Goal: Task Accomplishment & Management: Use online tool/utility

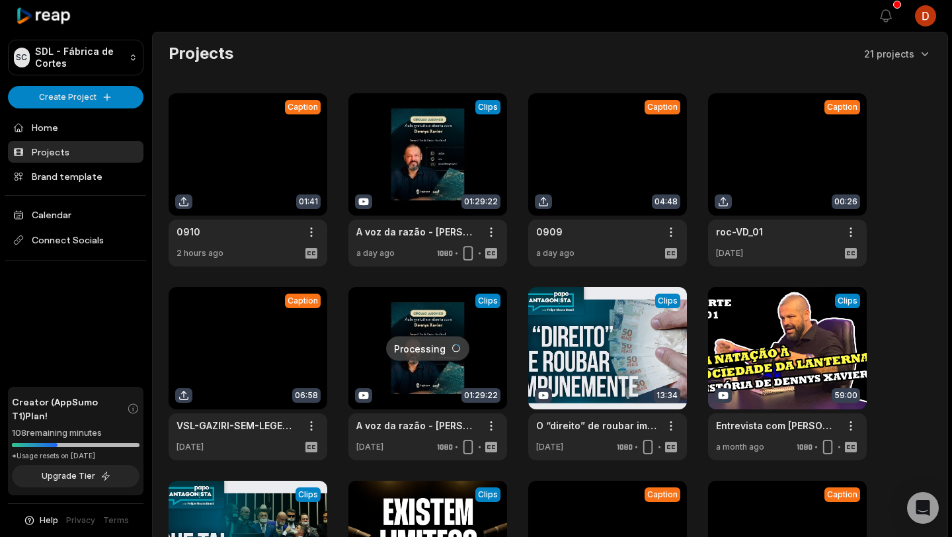
click at [254, 190] on link at bounding box center [248, 179] width 159 height 173
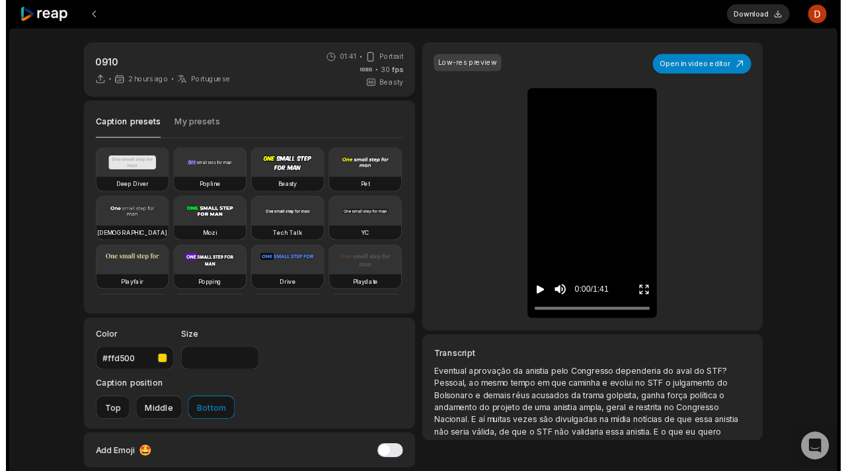
scroll to position [87, 0]
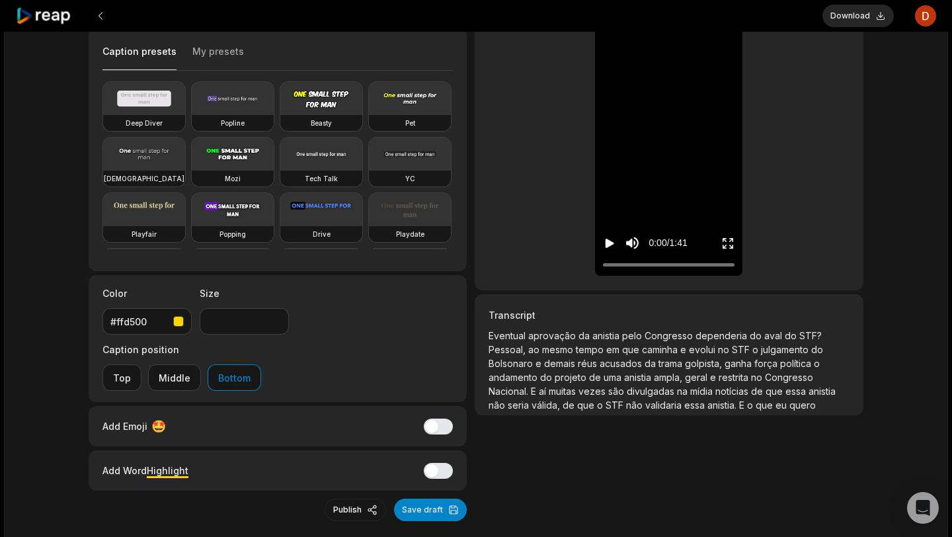
click at [584, 375] on span "projeto" at bounding box center [572, 377] width 34 height 11
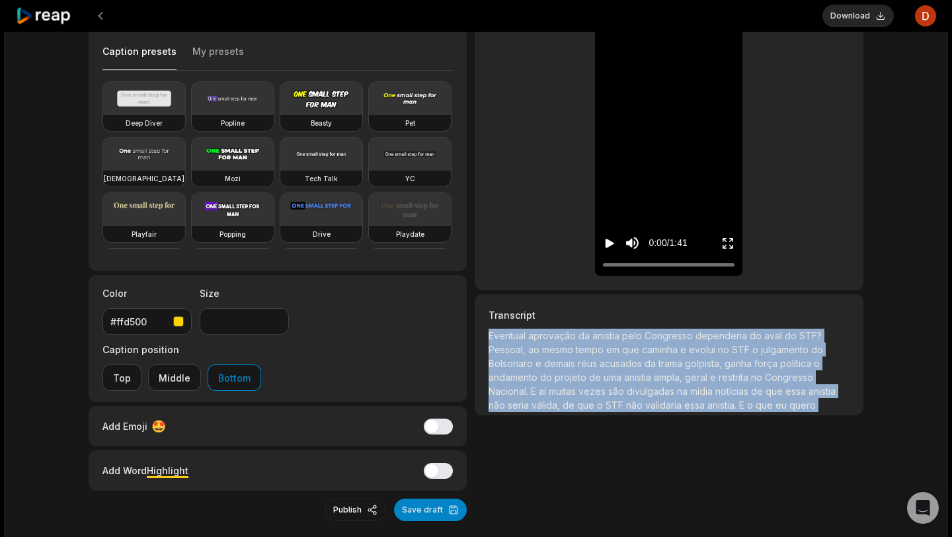
click at [584, 375] on span "projeto" at bounding box center [572, 377] width 34 height 11
copy p "Eventual aprovação da anistia pelo Congresso dependeria do aval do STF? Pessoal…"
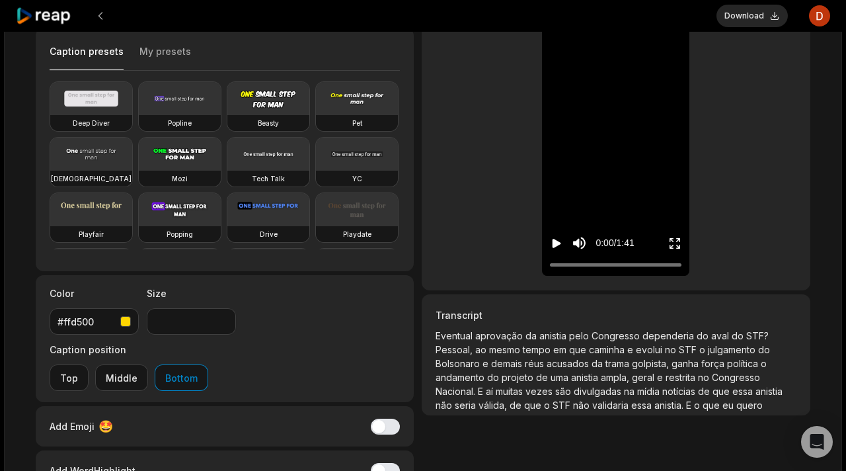
click at [116, 15] on div at bounding box center [366, 16] width 701 height 32
click at [110, 15] on button at bounding box center [101, 16] width 24 height 24
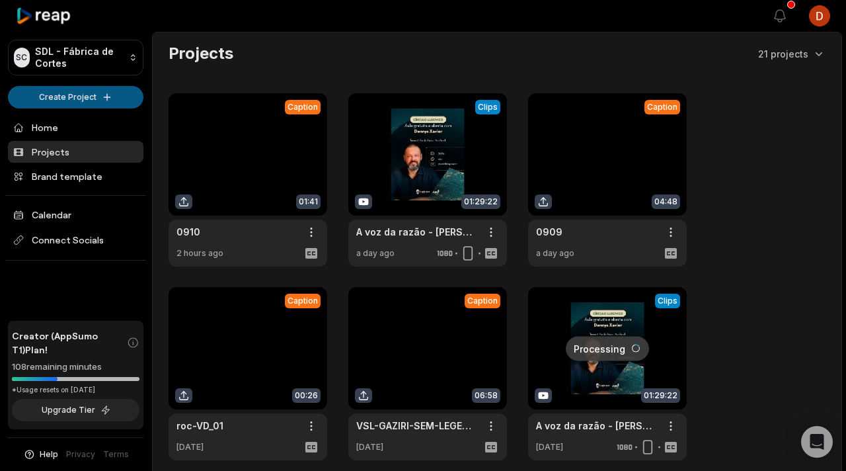
click at [82, 93] on html "SC SDL - Fábrica de Cortes Create Project Home Projects Brand template Calendar…" at bounding box center [423, 235] width 846 height 471
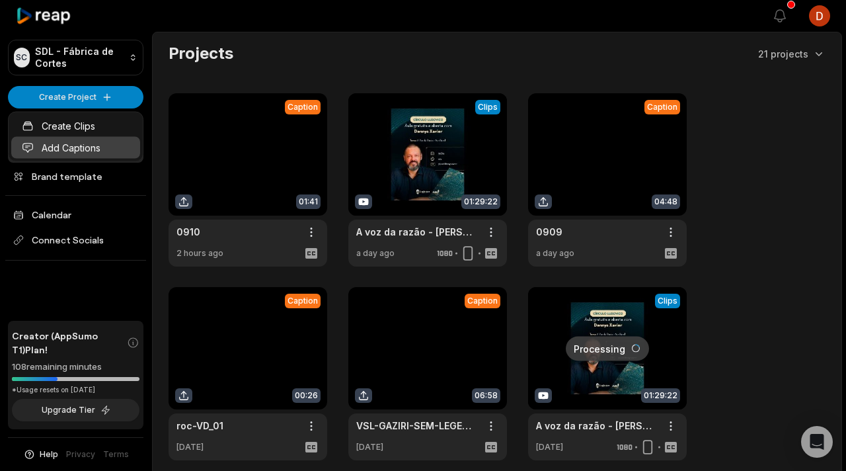
click at [89, 148] on link "Add Captions" at bounding box center [75, 148] width 129 height 22
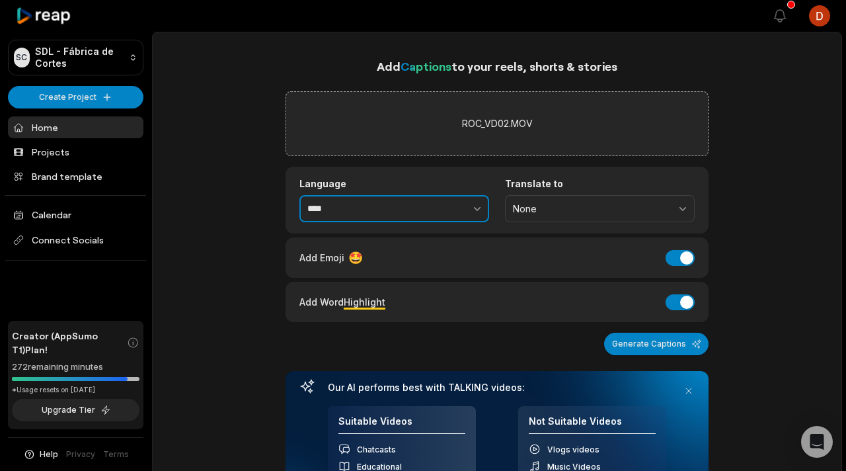
click at [402, 204] on input "****" at bounding box center [394, 209] width 190 height 28
click at [465, 211] on button "button" at bounding box center [448, 209] width 81 height 28
type input "**********"
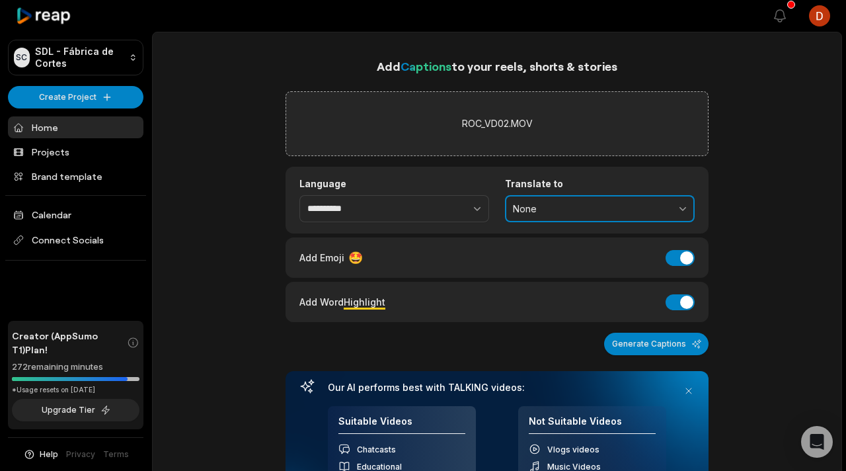
click at [576, 209] on span "None" at bounding box center [590, 209] width 155 height 12
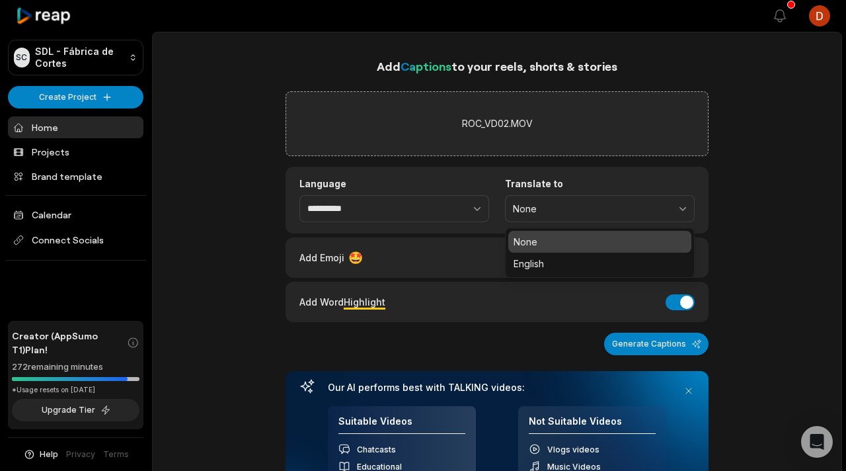
click at [704, 192] on div "**********" at bounding box center [497, 200] width 423 height 67
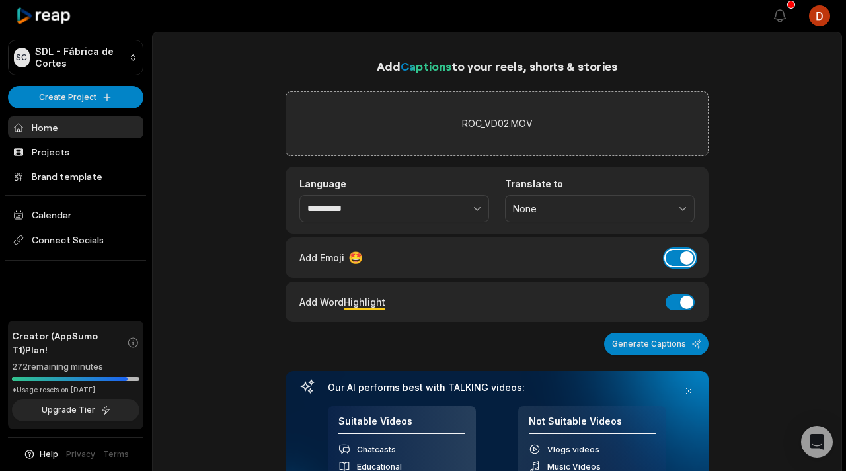
click at [686, 253] on button "Add Emoji" at bounding box center [680, 258] width 29 height 16
click at [685, 303] on button "Add Word Highlight" at bounding box center [680, 302] width 29 height 16
click at [678, 336] on button "Generate Captions" at bounding box center [656, 344] width 104 height 22
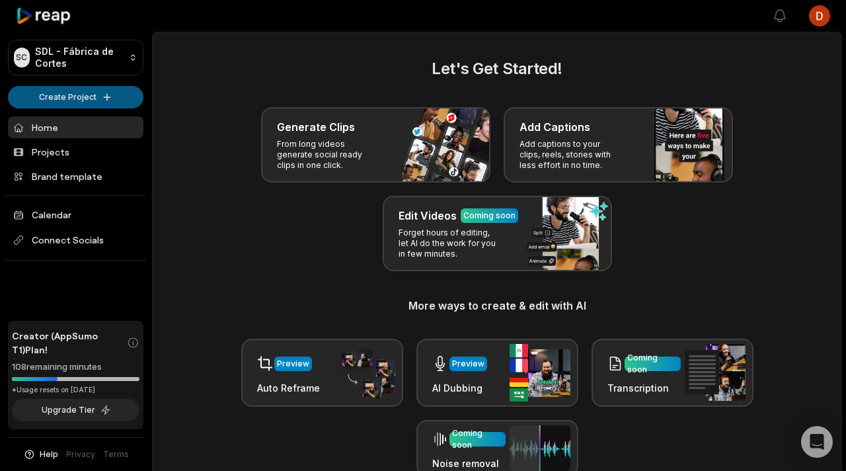
click at [81, 101] on html "SC SDL - Fábrica de Cortes Create Project Home Projects Brand template Calendar…" at bounding box center [423, 235] width 846 height 471
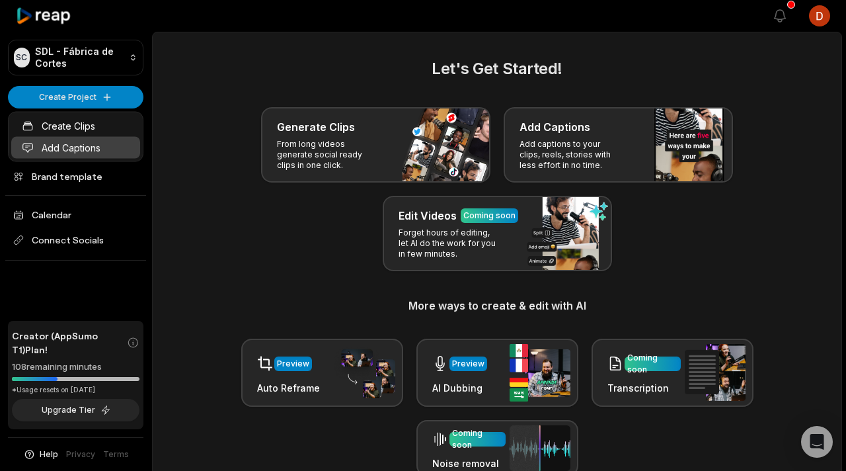
click at [89, 151] on link "Add Captions" at bounding box center [75, 148] width 129 height 22
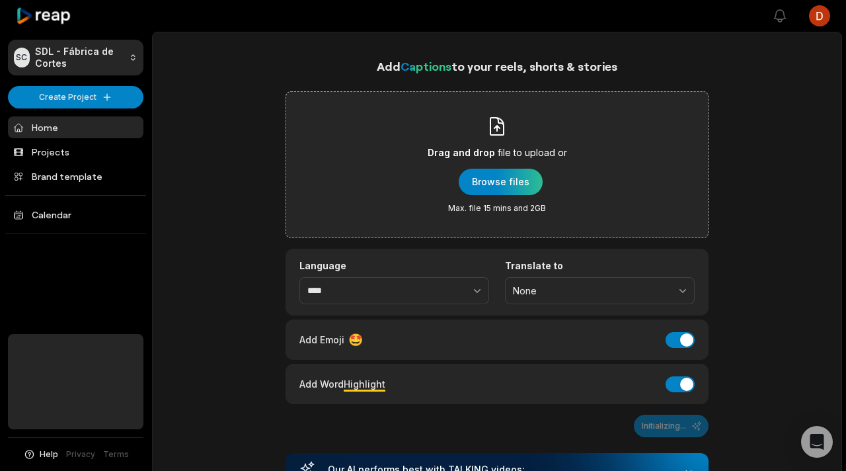
click at [445, 191] on div "Drag and drop file to upload or Browse files Max. file 15 mins and 2GB" at bounding box center [497, 165] width 139 height 98
click at [0, 0] on input "Drag and drop file to upload or Browse files Max. file 15 mins and 2GB" at bounding box center [0, 0] width 0 height 0
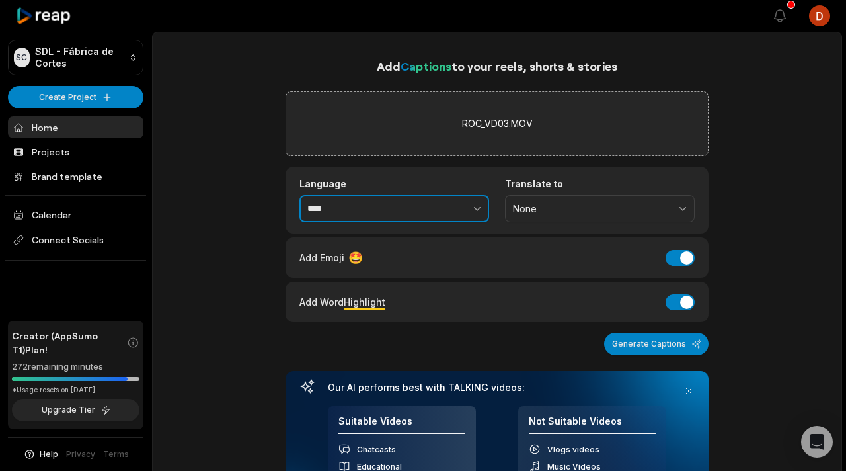
click at [424, 212] on button "button" at bounding box center [448, 209] width 81 height 28
type input "**********"
click at [689, 246] on div "Add Emoji 🤩 Add Emoji" at bounding box center [497, 257] width 423 height 40
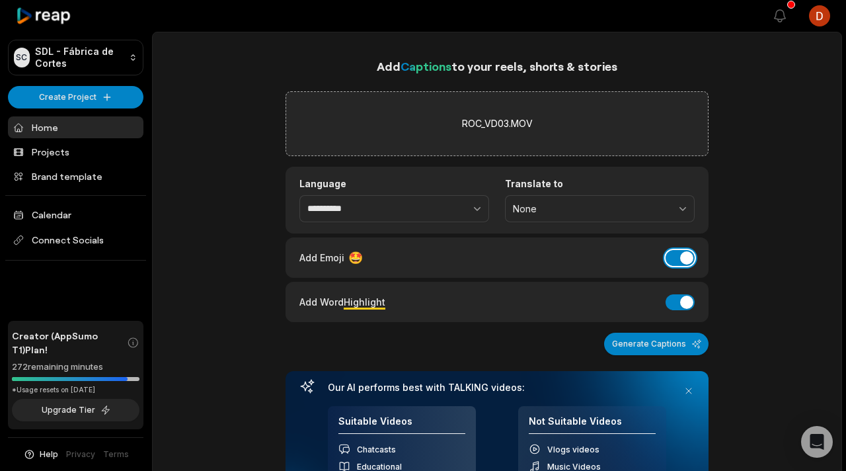
click at [684, 256] on button "Add Emoji" at bounding box center [680, 258] width 29 height 16
click at [680, 300] on button "Add Word Highlight" at bounding box center [680, 302] width 29 height 16
click at [666, 339] on button "Generate Captions" at bounding box center [656, 344] width 104 height 22
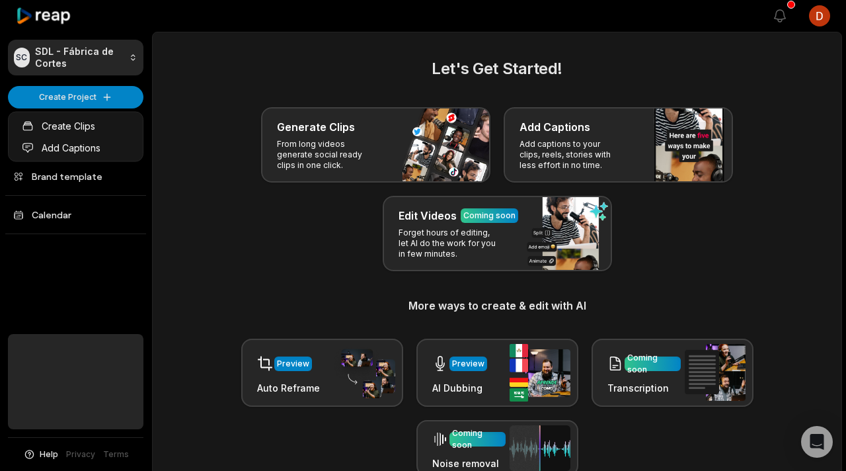
click at [100, 102] on html "SC SDL - Fábrica [PERSON_NAME] Create Project Home Projects Brand template Cale…" at bounding box center [423, 235] width 846 height 471
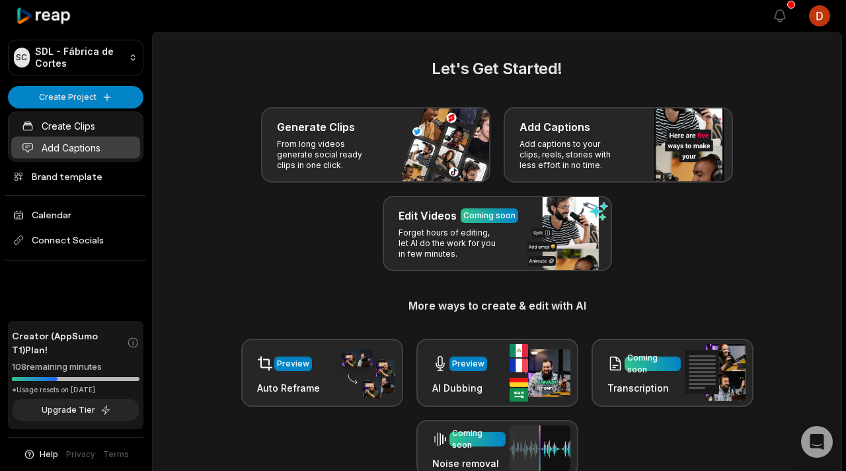
click at [87, 151] on link "Add Captions" at bounding box center [75, 148] width 129 height 22
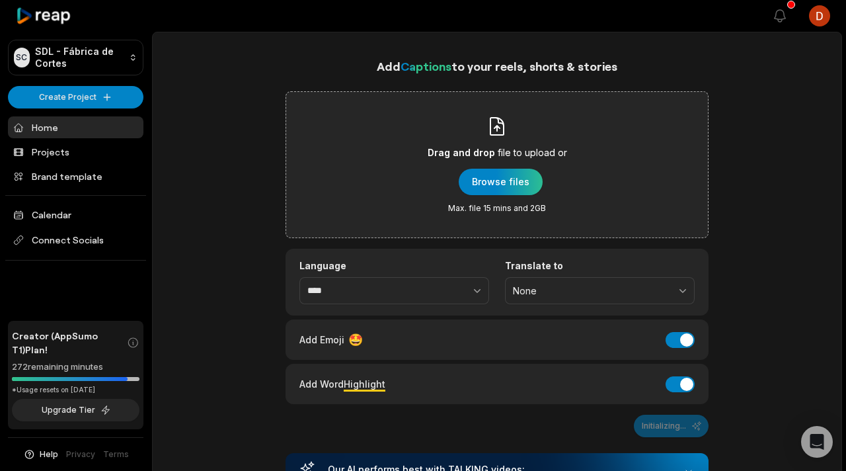
click at [436, 170] on div "Drag and drop file to upload or Browse files Max. file 15 mins and 2GB" at bounding box center [497, 165] width 139 height 98
click at [0, 0] on input "Drag and drop file to upload or Browse files Max. file 15 mins and 2GB" at bounding box center [0, 0] width 0 height 0
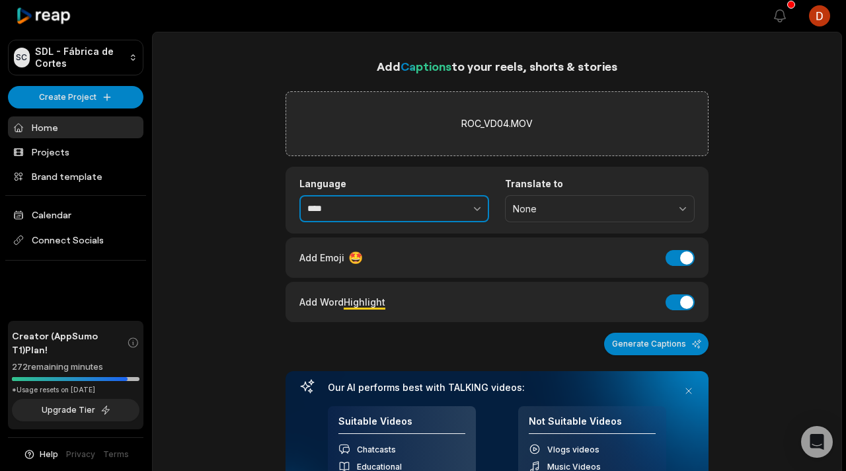
click at [414, 212] on button "button" at bounding box center [448, 209] width 81 height 28
type input "**********"
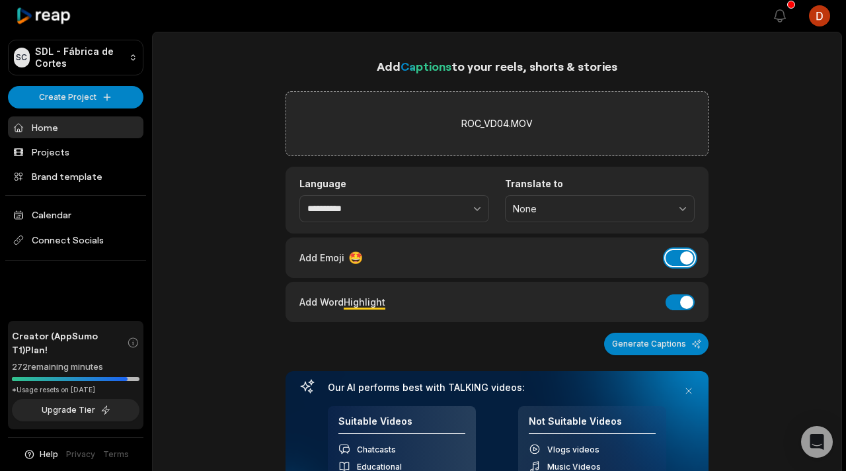
click at [687, 263] on button "Add Emoji" at bounding box center [680, 258] width 29 height 16
click at [675, 303] on button "Add Word Highlight" at bounding box center [680, 302] width 29 height 16
click at [652, 348] on button "Generate Captions" at bounding box center [656, 344] width 104 height 22
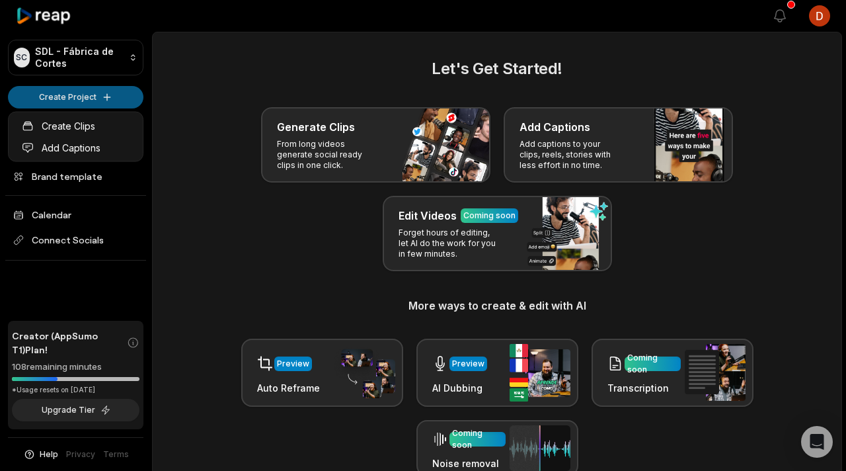
click at [93, 91] on html "SC SDL - Fábrica [PERSON_NAME] Create Project Home Projects Brand template Cale…" at bounding box center [423, 235] width 846 height 471
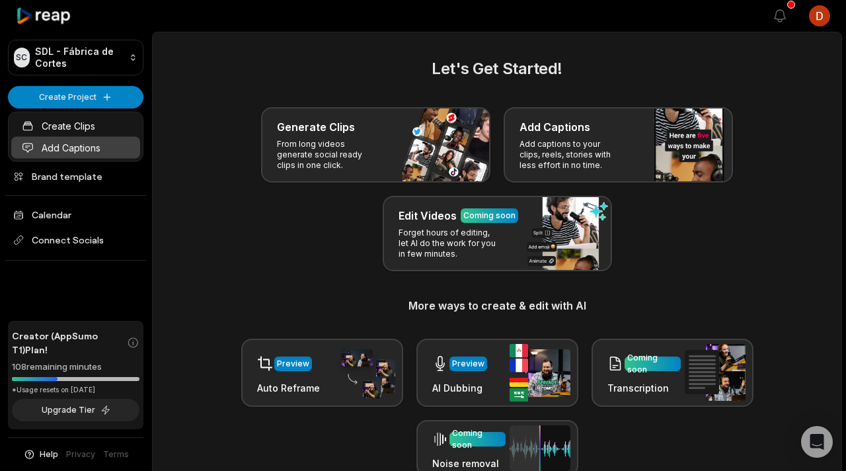
click at [101, 149] on link "Add Captions" at bounding box center [75, 148] width 129 height 22
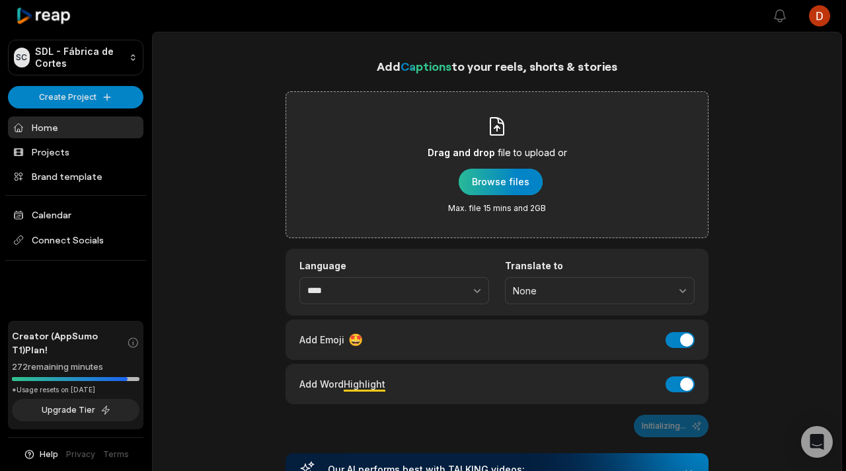
click at [519, 188] on div "button" at bounding box center [501, 182] width 84 height 26
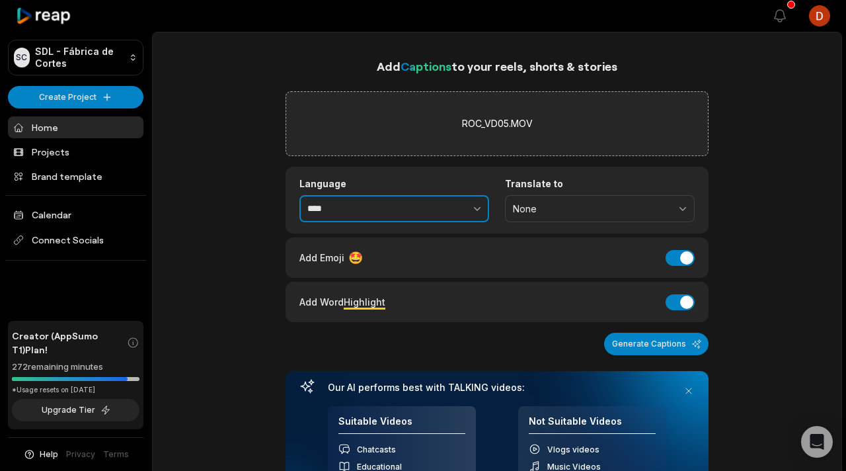
click at [411, 217] on button "button" at bounding box center [448, 209] width 81 height 28
type input "**********"
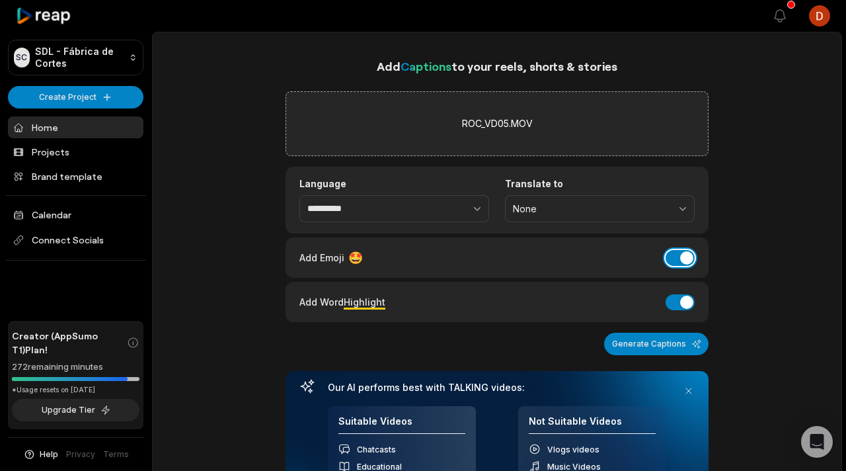
drag, startPoint x: 686, startPoint y: 260, endPoint x: 686, endPoint y: 272, distance: 11.9
click at [686, 260] on button "Add Emoji" at bounding box center [680, 258] width 29 height 16
click at [680, 299] on button "Add Word Highlight" at bounding box center [680, 302] width 29 height 16
click at [692, 346] on button "Generate Captions" at bounding box center [656, 344] width 104 height 22
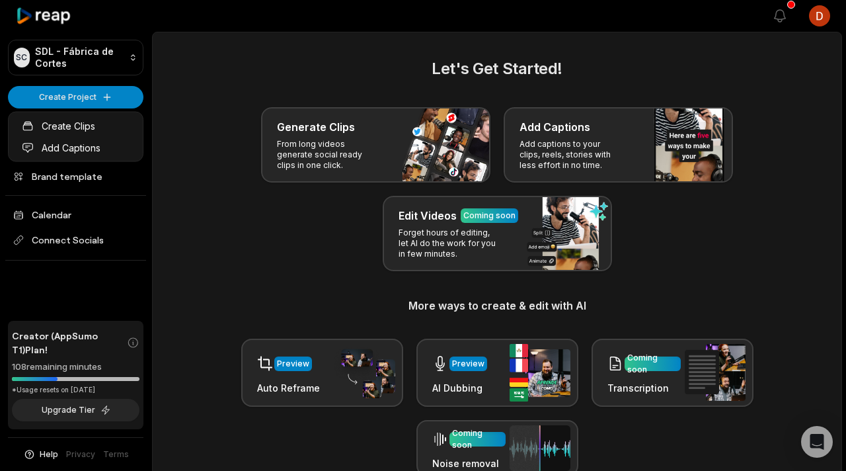
click at [118, 104] on html "SC SDL - Fábrica [PERSON_NAME] Create Project Home Projects Brand template Cale…" at bounding box center [423, 235] width 846 height 471
click at [105, 157] on link "Add Captions" at bounding box center [75, 148] width 129 height 22
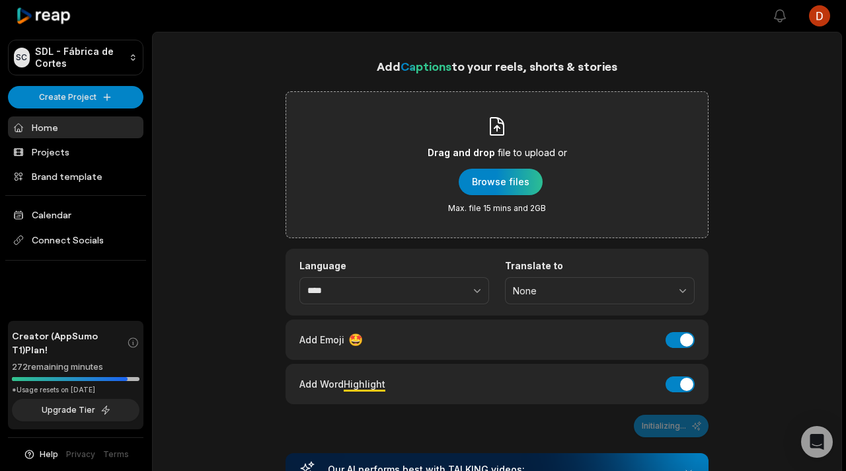
click at [472, 196] on div "Drag and drop file to upload or Browse files Max. file 15 mins and 2GB" at bounding box center [497, 165] width 139 height 98
click at [0, 0] on input "Drag and drop file to upload or Browse files Max. file 15 mins and 2GB" at bounding box center [0, 0] width 0 height 0
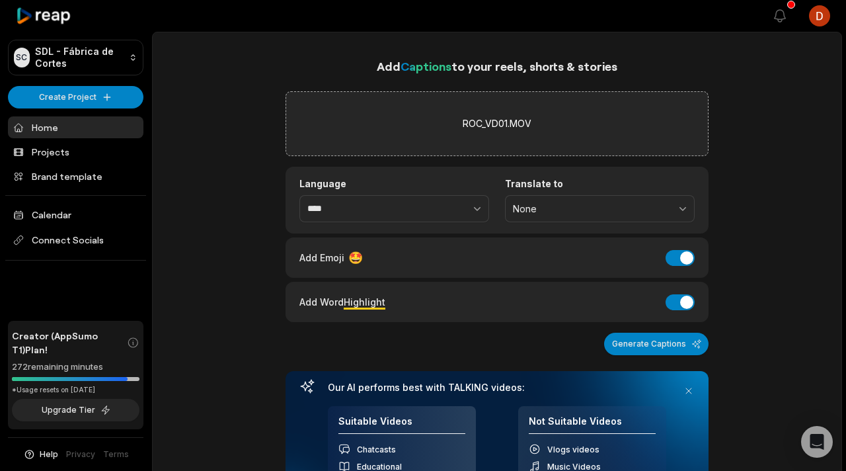
click at [357, 294] on div "Add Word Highlight" at bounding box center [342, 302] width 86 height 18
click at [682, 259] on button "Add Emoji" at bounding box center [680, 258] width 29 height 16
click at [670, 299] on button "Add Word Highlight" at bounding box center [680, 302] width 29 height 16
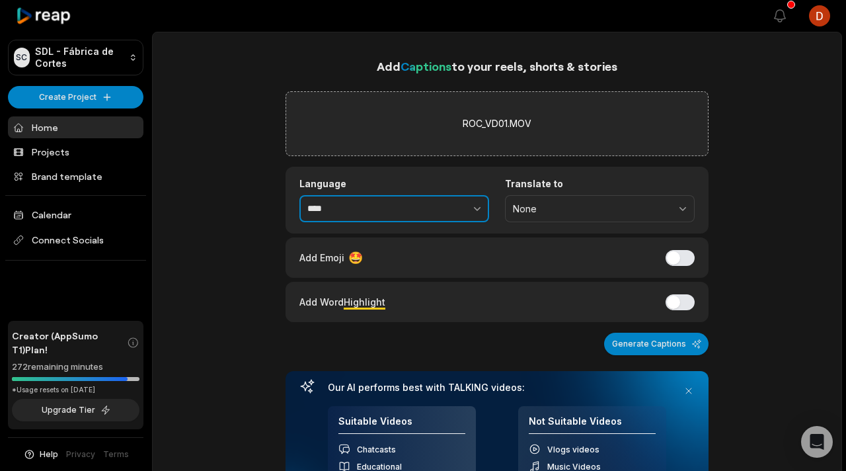
click at [362, 198] on input "****" at bounding box center [394, 209] width 190 height 28
click at [385, 208] on input "****" at bounding box center [394, 209] width 190 height 28
click at [450, 221] on button "button" at bounding box center [448, 209] width 81 height 28
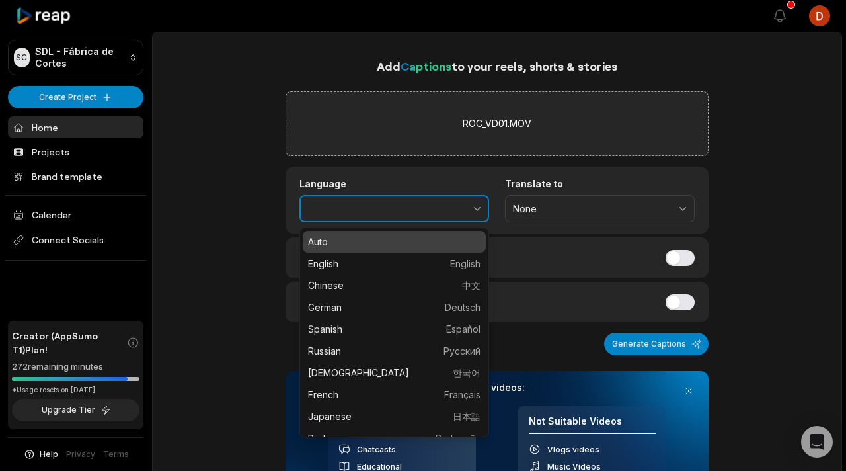
type input "****"
click at [467, 208] on button "button" at bounding box center [448, 209] width 81 height 28
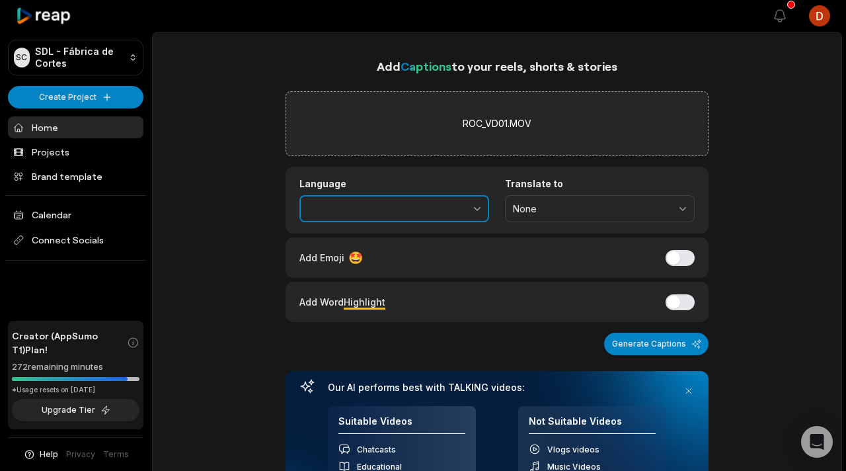
click at [467, 208] on button "button" at bounding box center [448, 209] width 81 height 28
type input "**********"
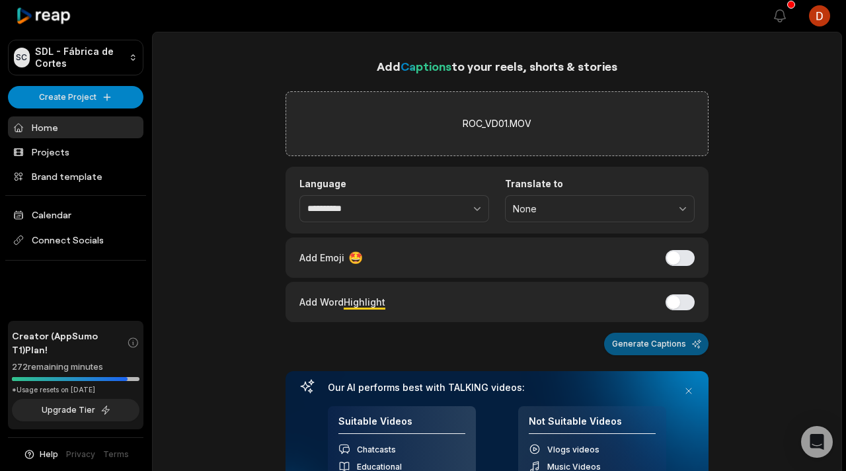
click at [674, 344] on button "Generate Captions" at bounding box center [656, 344] width 104 height 22
